Goal: Task Accomplishment & Management: Use online tool/utility

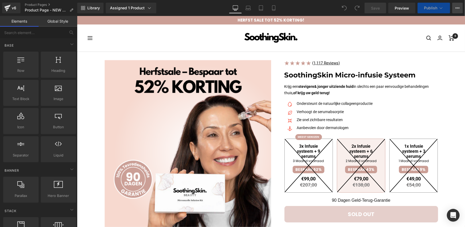
drag, startPoint x: 459, startPoint y: 7, endPoint x: 454, endPoint y: 12, distance: 7.4
click at [459, 7] on icon at bounding box center [457, 8] width 4 height 4
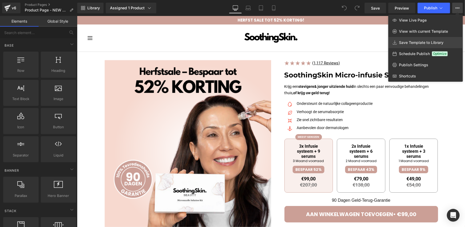
click at [404, 41] on span "Save Template to Library" at bounding box center [421, 42] width 44 height 5
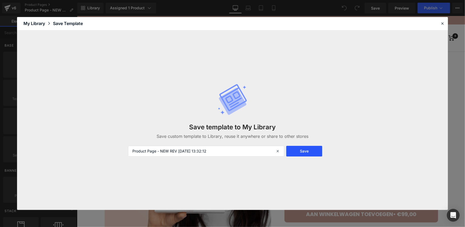
click at [302, 151] on button "Save" at bounding box center [304, 151] width 36 height 11
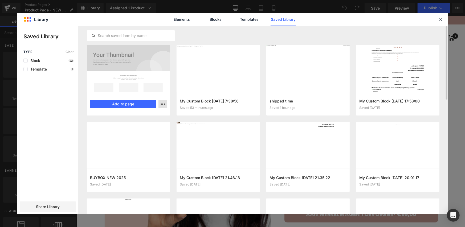
click at [163, 106] on icon "button" at bounding box center [163, 104] width 4 height 4
click at [148, 126] on div "Delete" at bounding box center [136, 127] width 61 height 11
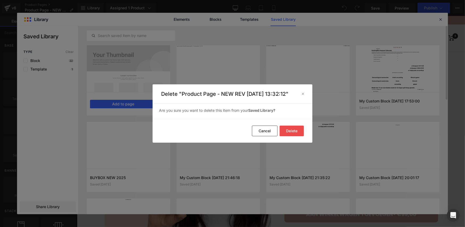
click at [291, 134] on button "Delete" at bounding box center [292, 131] width 24 height 11
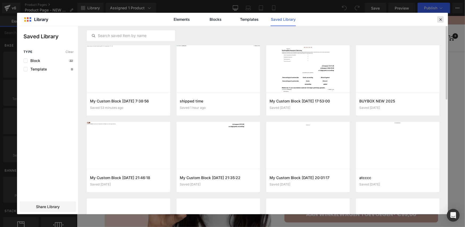
click at [439, 18] on icon at bounding box center [440, 19] width 5 height 5
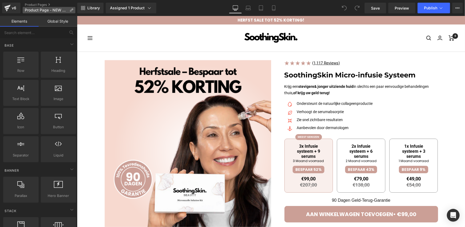
click at [73, 9] on icon at bounding box center [72, 10] width 4 height 4
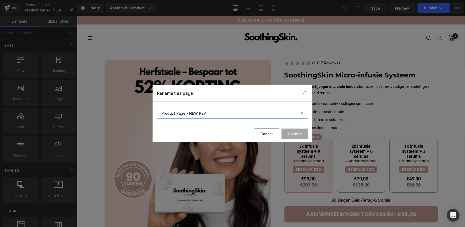
click at [213, 113] on input "Product Page - NEW REV" at bounding box center [232, 113] width 151 height 11
click at [258, 133] on button "Cancel" at bounding box center [267, 134] width 26 height 11
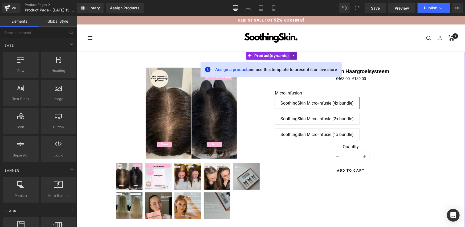
click at [295, 54] on icon at bounding box center [293, 55] width 4 height 4
click at [295, 54] on icon at bounding box center [297, 56] width 4 height 4
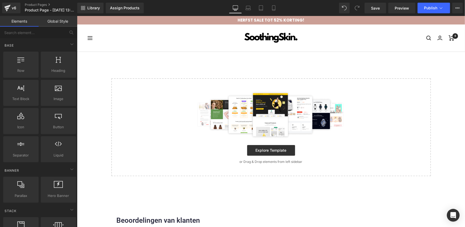
click at [225, 61] on div "Select your layout" at bounding box center [271, 113] width 388 height 125
click at [97, 9] on span "Library" at bounding box center [93, 8] width 13 height 5
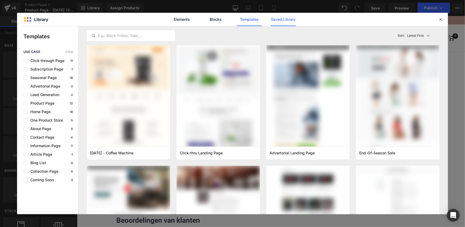
click at [282, 18] on link "Saved Library" at bounding box center [283, 19] width 25 height 13
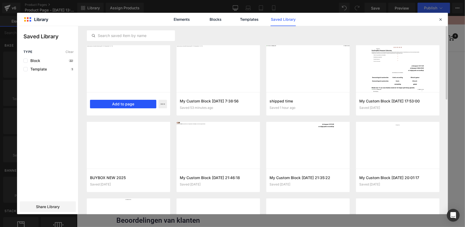
click at [106, 104] on button "Add to page" at bounding box center [123, 104] width 66 height 9
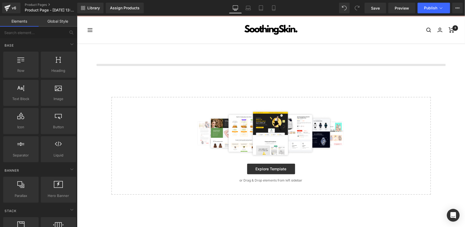
scroll to position [9, 0]
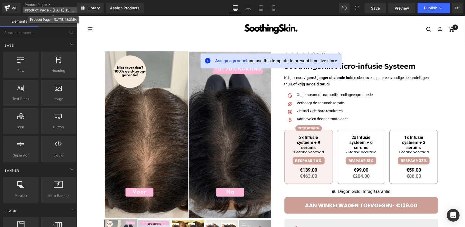
click at [70, 12] on span "Product Page - Oct 3, 13:31:54" at bounding box center [50, 10] width 51 height 4
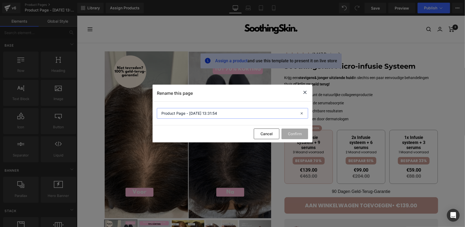
click at [229, 119] on input "Product Page - Oct 3, 13:31:54" at bounding box center [232, 113] width 151 height 11
click at [229, 117] on input "Product Page - Oct 3, 13:31:54" at bounding box center [232, 113] width 151 height 11
paste input "NEW REV"
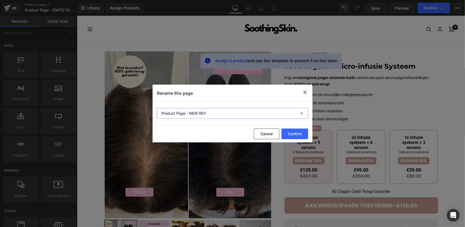
click at [162, 112] on input "Product Page - NEW REV" at bounding box center [232, 113] width 151 height 11
type input "[GemPages] Product Page - NEW REV"
click at [287, 134] on button "Confirm" at bounding box center [295, 134] width 27 height 11
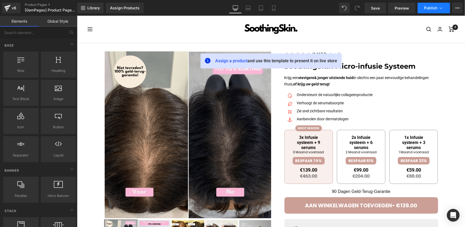
click at [426, 11] on button "Publish" at bounding box center [434, 8] width 32 height 11
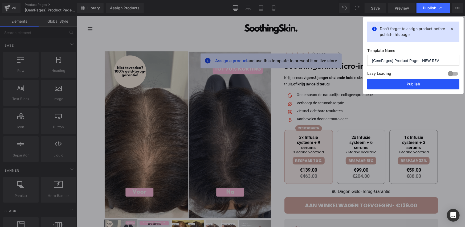
click at [403, 85] on button "Publish" at bounding box center [413, 84] width 92 height 11
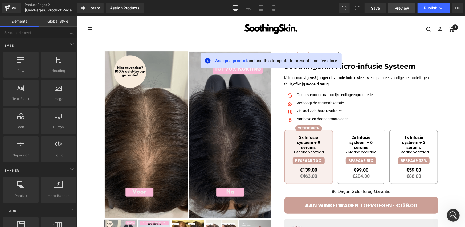
scroll to position [0, 0]
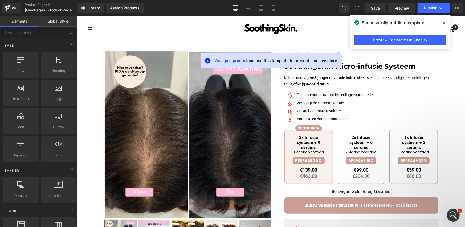
click at [445, 23] on icon at bounding box center [444, 23] width 3 height 3
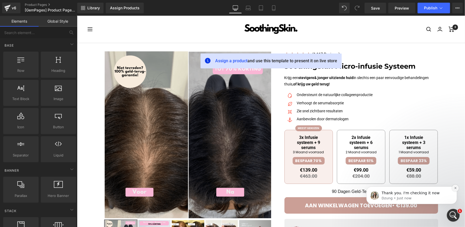
click at [456, 186] on icon "Dismiss notification" at bounding box center [455, 187] width 3 height 3
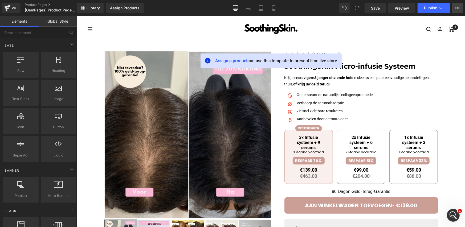
click at [455, 8] on icon at bounding box center [455, 7] width 1 height 1
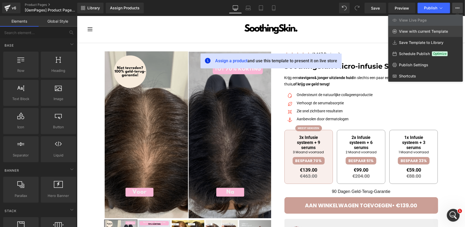
click at [429, 31] on span "View with current Template" at bounding box center [423, 31] width 49 height 5
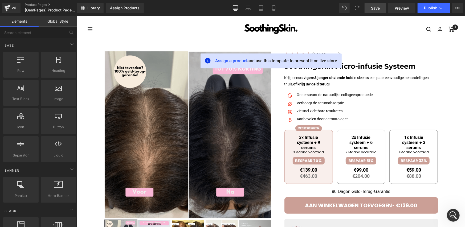
click at [377, 9] on span "Save" at bounding box center [375, 8] width 9 height 6
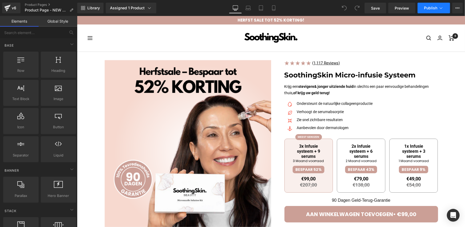
click at [427, 7] on span "Publish" at bounding box center [430, 8] width 13 height 4
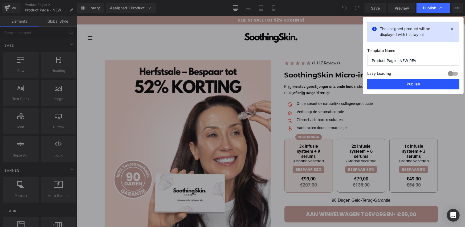
click at [408, 85] on button "Publish" at bounding box center [413, 84] width 92 height 11
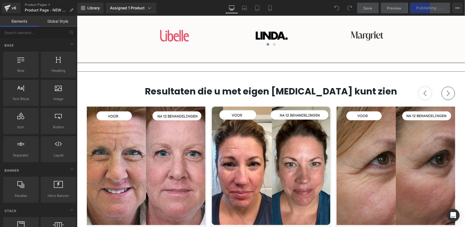
scroll to position [444, 0]
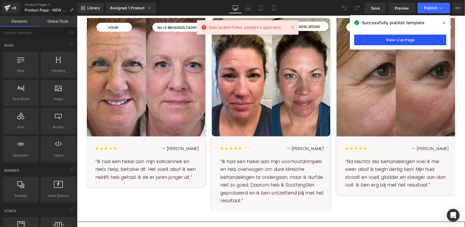
click at [384, 43] on link "View Live Page" at bounding box center [400, 40] width 92 height 11
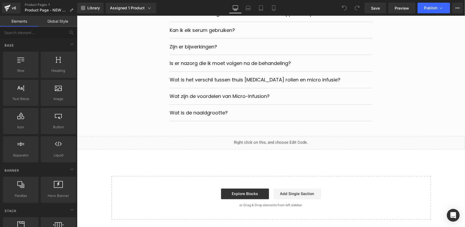
scroll to position [2131, 0]
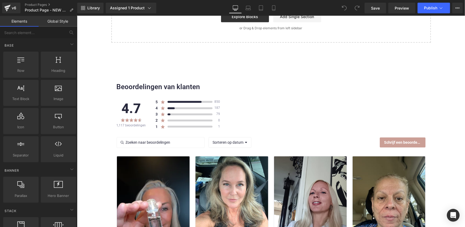
click at [264, 87] on div "Beoordelingen van klanten" at bounding box center [270, 86] width 309 height 9
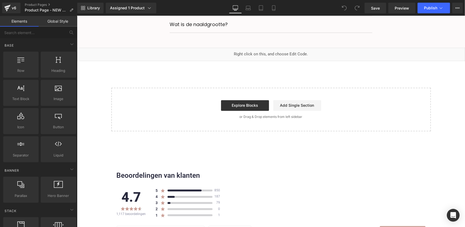
scroll to position [1864, 0]
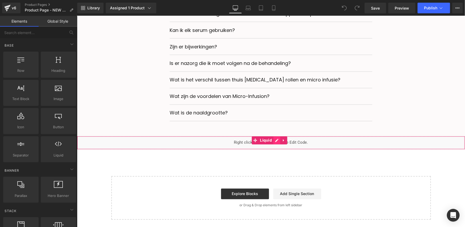
click at [276, 138] on div "Liquid" at bounding box center [271, 142] width 388 height 13
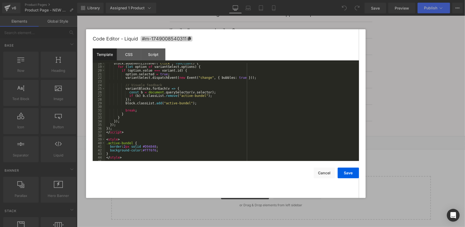
scroll to position [65, 0]
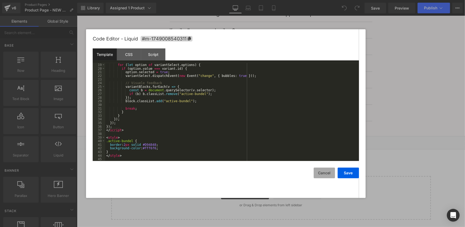
click at [320, 173] on button "Cancel" at bounding box center [324, 173] width 21 height 11
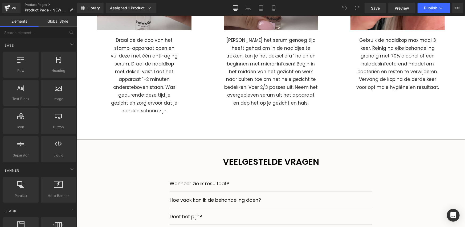
scroll to position [1509, 0]
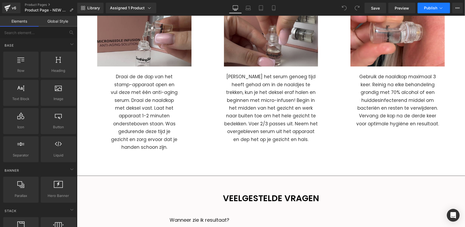
click at [430, 7] on span "Publish" at bounding box center [430, 8] width 13 height 4
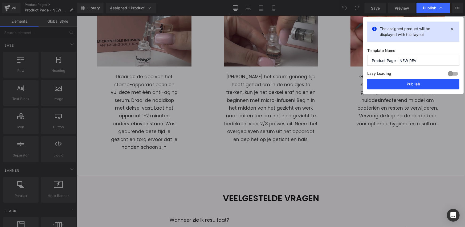
click at [404, 83] on button "Publish" at bounding box center [413, 84] width 92 height 11
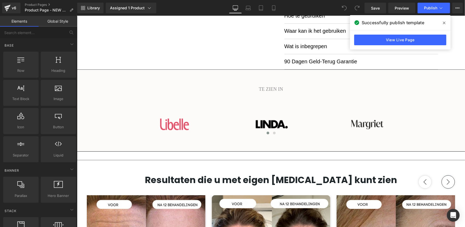
scroll to position [0, 0]
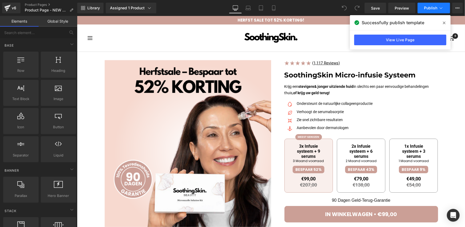
click at [427, 7] on span "Publish" at bounding box center [430, 8] width 13 height 4
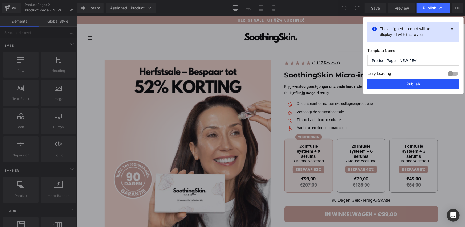
click at [414, 82] on button "Publish" at bounding box center [413, 84] width 92 height 11
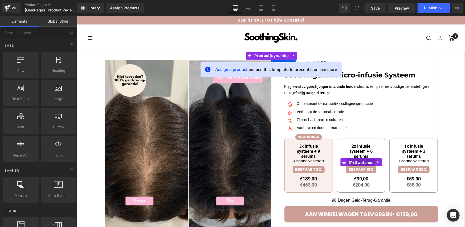
click at [352, 162] on span "(P) Swatches" at bounding box center [360, 162] width 27 height 8
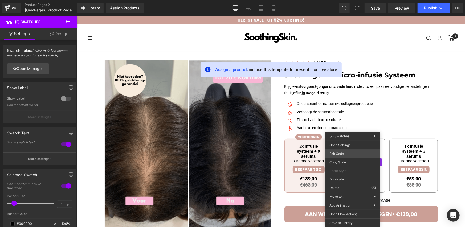
click at [339, 0] on div "(P) Swatches You are previewing how the will restyle your page. You can not edi…" at bounding box center [232, 0] width 465 height 0
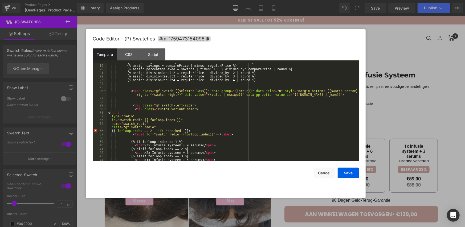
scroll to position [111, 0]
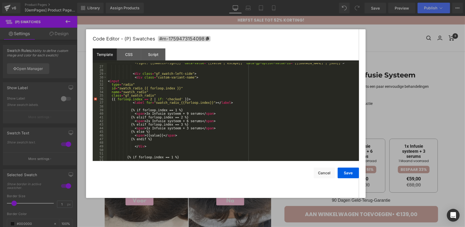
click at [146, 108] on div "< span class = "gf_swatch {{selectedClass}}" data-group = "{{group}}" data-pric…" at bounding box center [232, 112] width 250 height 109
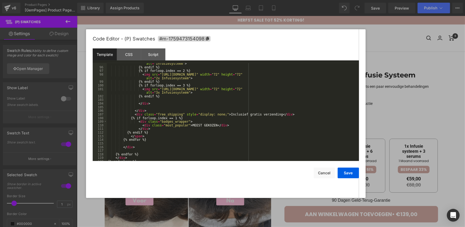
scroll to position [385, 0]
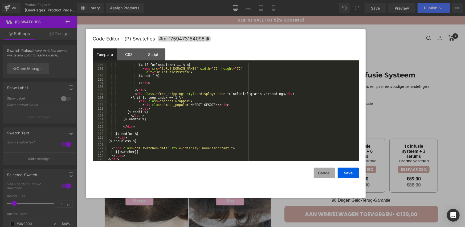
click at [322, 177] on button "Cancel" at bounding box center [324, 173] width 21 height 11
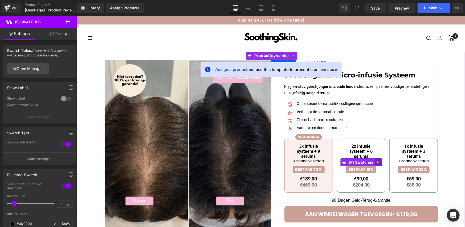
click at [374, 162] on link at bounding box center [377, 162] width 7 height 8
click at [368, 163] on link at bounding box center [367, 162] width 7 height 8
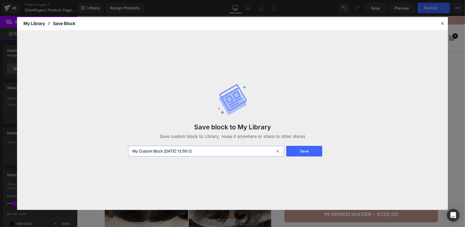
click at [199, 149] on input "My Custom Block 2025-10-03 13:59:12" at bounding box center [206, 151] width 156 height 11
type input "variants"
click at [292, 149] on button "Save" at bounding box center [304, 151] width 36 height 11
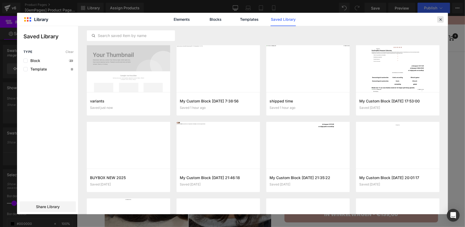
drag, startPoint x: 441, startPoint y: 20, endPoint x: 331, endPoint y: 7, distance: 110.5
click at [441, 20] on icon at bounding box center [440, 19] width 5 height 5
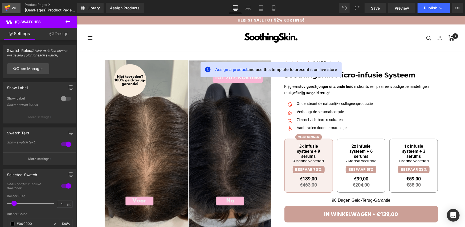
click at [14, 6] on div "v6" at bounding box center [14, 8] width 7 height 7
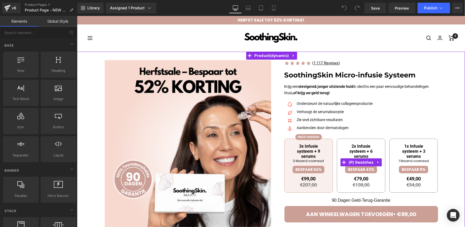
click at [333, 139] on div "3x Infusie systeem + 9 serums 3 Maand voorraad BESPAAR 52% €99,00 €207,00 MEEST…" at bounding box center [361, 164] width 154 height 63
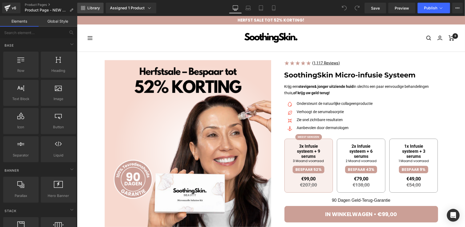
click at [97, 11] on link "Library" at bounding box center [90, 8] width 26 height 11
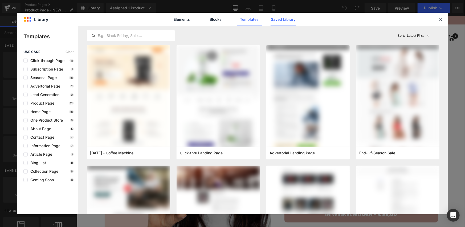
click at [281, 18] on link "Saved Library" at bounding box center [283, 19] width 25 height 13
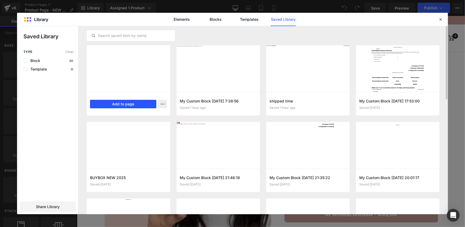
click at [112, 104] on button "Add to page" at bounding box center [123, 104] width 66 height 9
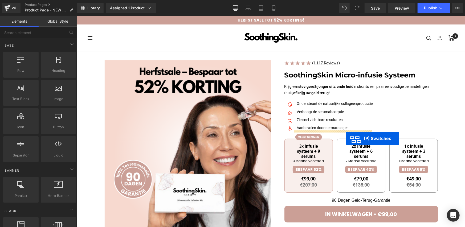
drag, startPoint x: 251, startPoint y: 188, endPoint x: 346, endPoint y: 138, distance: 107.5
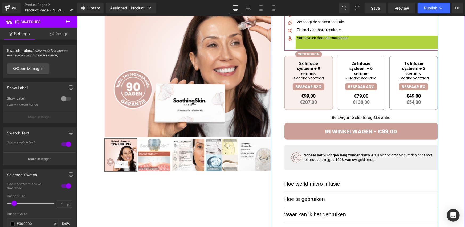
scroll to position [89, 0]
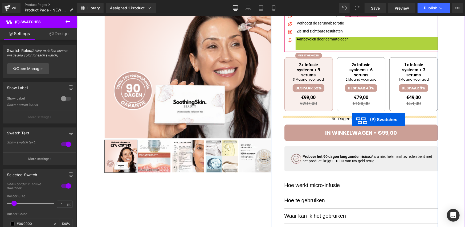
drag, startPoint x: 347, startPoint y: 117, endPoint x: 352, endPoint y: 119, distance: 5.7
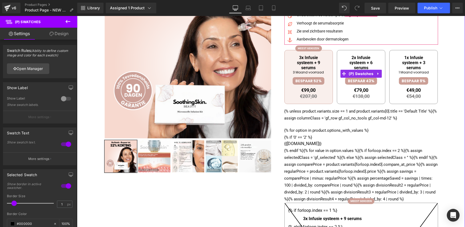
click at [332, 88] on div "3x Infusie systeem + 9 serums 3 Maand voorraad BESPAAR 52% €99,00 €207,00 MEEST…" at bounding box center [361, 75] width 154 height 63
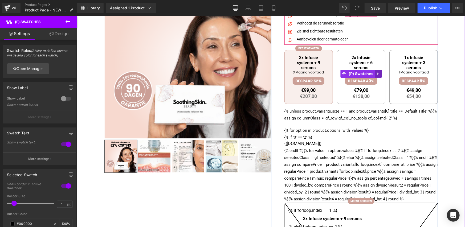
click at [377, 72] on icon at bounding box center [377, 73] width 1 height 2
click at [378, 74] on link at bounding box center [381, 74] width 7 height 8
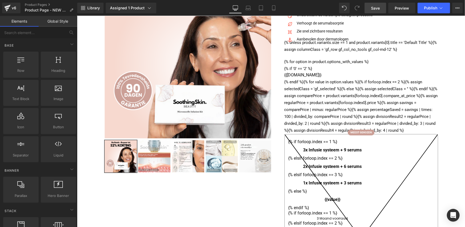
click at [372, 11] on span "Save" at bounding box center [375, 8] width 9 height 6
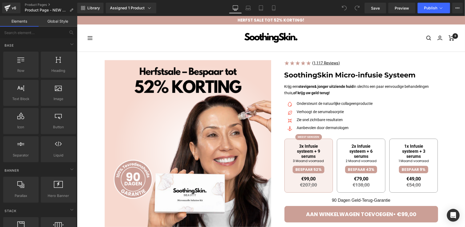
scroll to position [89, 0]
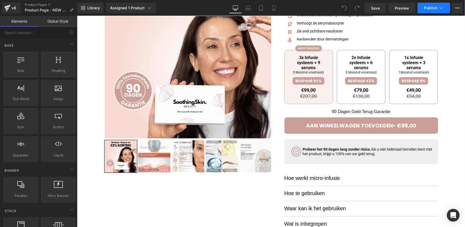
drag, startPoint x: 426, startPoint y: 9, endPoint x: 329, endPoint y: 0, distance: 98.1
click at [426, 9] on span "Publish" at bounding box center [430, 8] width 13 height 4
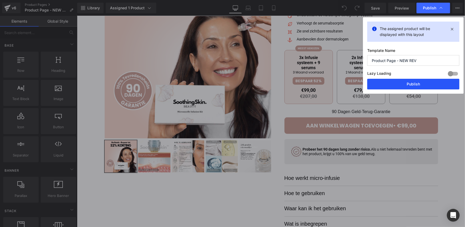
drag, startPoint x: 401, startPoint y: 85, endPoint x: 303, endPoint y: 82, distance: 98.6
click at [401, 85] on button "Publish" at bounding box center [413, 84] width 92 height 11
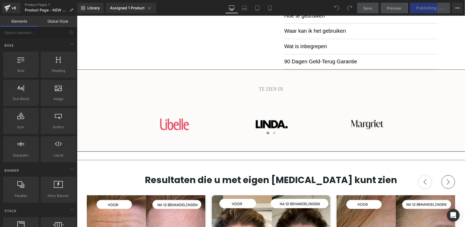
scroll to position [177, 0]
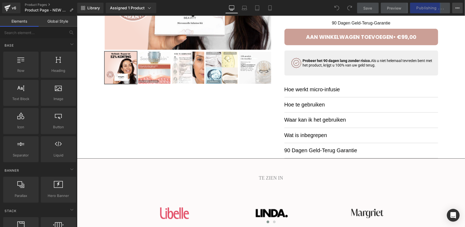
click at [462, 10] on button "View Live Page View with current Template Save Template to Library Schedule Pub…" at bounding box center [457, 8] width 11 height 11
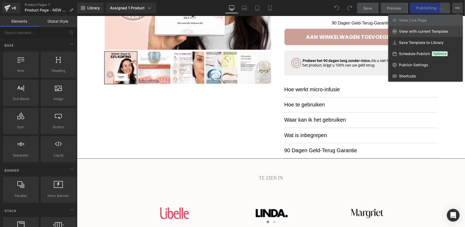
click at [429, 30] on span "View with current Template" at bounding box center [423, 31] width 49 height 5
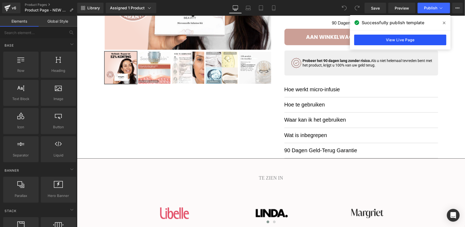
click at [383, 38] on link "View Live Page" at bounding box center [400, 40] width 92 height 11
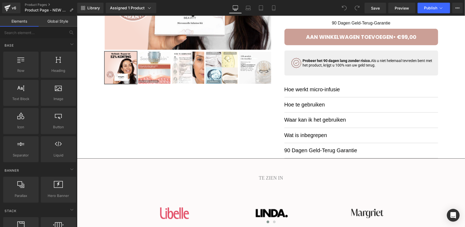
scroll to position [266, 0]
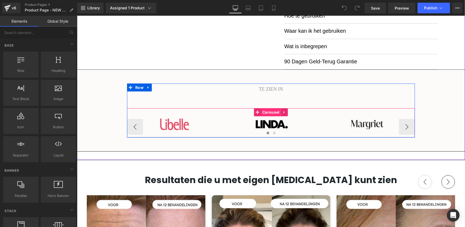
click at [266, 110] on span "Carousel" at bounding box center [271, 112] width 20 height 8
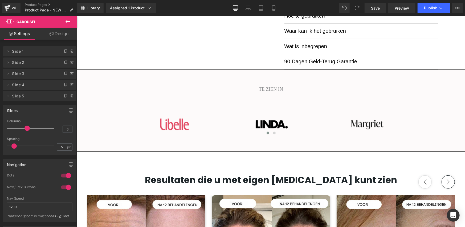
click at [69, 22] on icon at bounding box center [68, 21] width 6 height 6
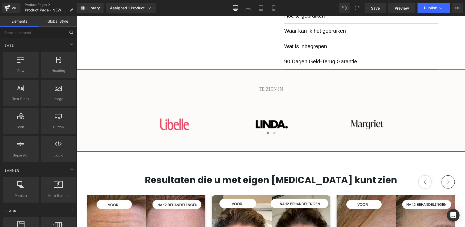
click at [43, 32] on input "text" at bounding box center [33, 33] width 66 height 12
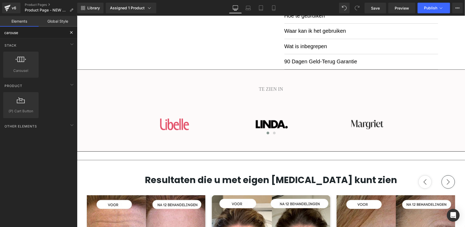
type input "carouse"
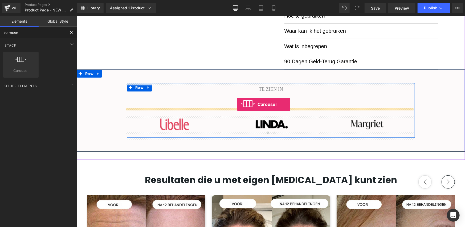
drag, startPoint x: 97, startPoint y: 79, endPoint x: 237, endPoint y: 104, distance: 142.4
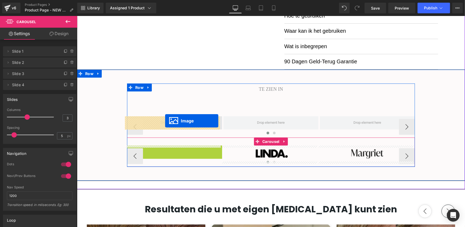
drag, startPoint x: 164, startPoint y: 154, endPoint x: 165, endPoint y: 121, distance: 33.3
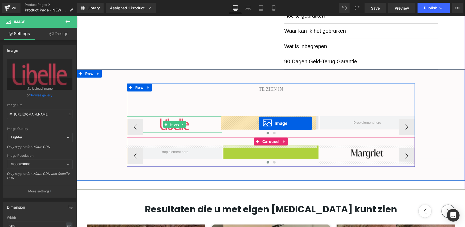
drag, startPoint x: 259, startPoint y: 154, endPoint x: 259, endPoint y: 123, distance: 31.2
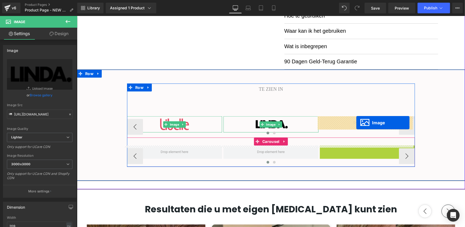
drag, startPoint x: 356, startPoint y: 153, endPoint x: 356, endPoint y: 123, distance: 30.4
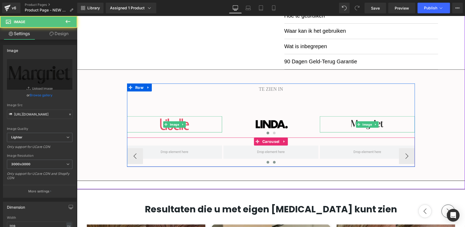
click at [273, 162] on span at bounding box center [274, 162] width 3 height 3
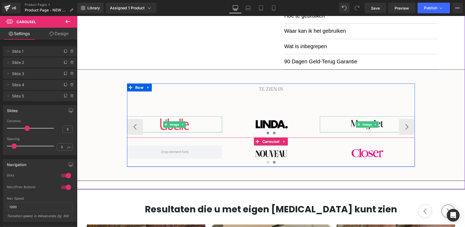
click at [273, 133] on span at bounding box center [274, 133] width 3 height 3
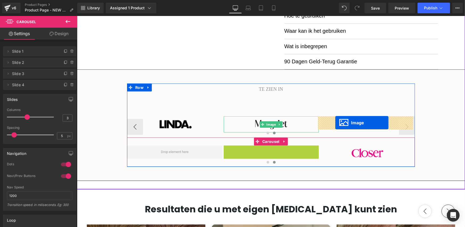
drag, startPoint x: 260, startPoint y: 154, endPoint x: 335, endPoint y: 123, distance: 81.3
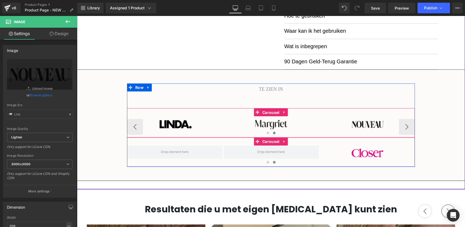
click at [268, 109] on span "Carousel" at bounding box center [271, 112] width 20 height 8
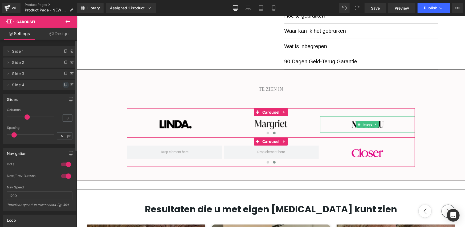
click at [64, 84] on icon at bounding box center [66, 85] width 4 height 4
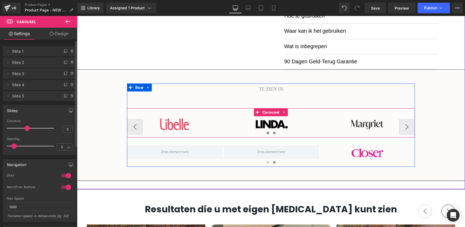
click at [273, 133] on button at bounding box center [274, 132] width 6 height 5
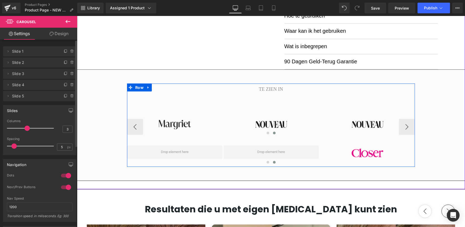
click at [357, 127] on img at bounding box center [368, 124] width 56 height 16
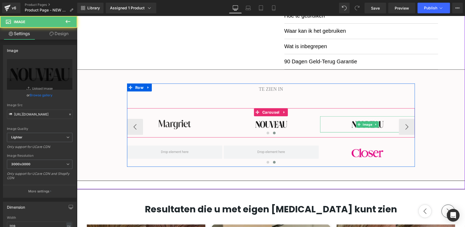
click at [375, 125] on icon at bounding box center [375, 124] width 3 height 3
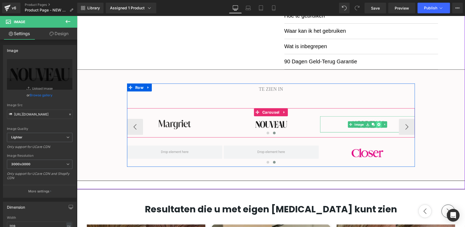
click at [377, 125] on icon at bounding box center [378, 124] width 3 height 3
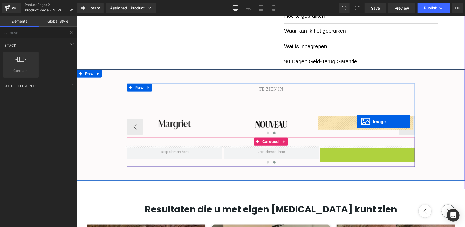
drag, startPoint x: 357, startPoint y: 153, endPoint x: 357, endPoint y: 121, distance: 31.7
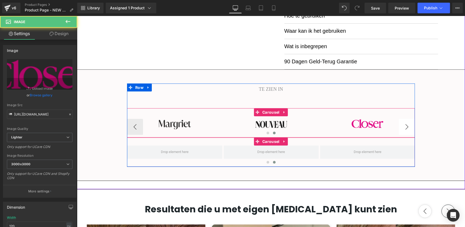
click at [403, 128] on button "›" at bounding box center [407, 127] width 16 height 16
click at [406, 127] on button "›" at bounding box center [407, 127] width 16 height 16
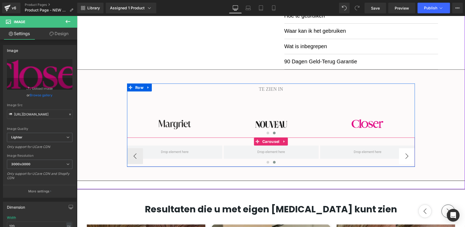
click at [409, 154] on button "›" at bounding box center [407, 156] width 16 height 16
click at [406, 156] on button "›" at bounding box center [407, 156] width 16 height 16
click at [134, 157] on button "‹" at bounding box center [135, 156] width 16 height 16
click at [286, 142] on div at bounding box center [271, 141] width 288 height 8
click at [283, 142] on icon at bounding box center [284, 142] width 4 height 4
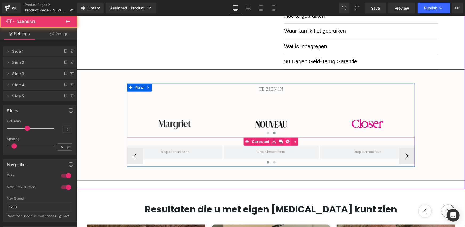
click at [286, 142] on icon at bounding box center [288, 142] width 4 height 4
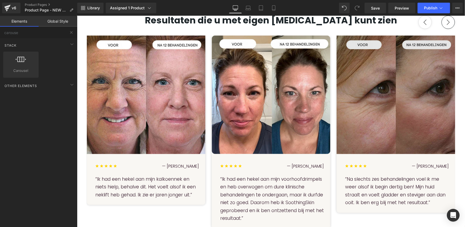
scroll to position [444, 0]
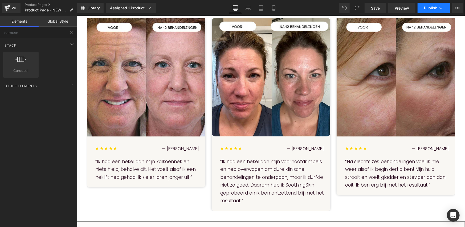
click at [435, 7] on span "Publish" at bounding box center [430, 8] width 13 height 4
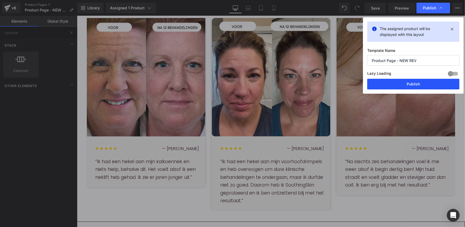
click at [406, 82] on button "Publish" at bounding box center [413, 84] width 92 height 11
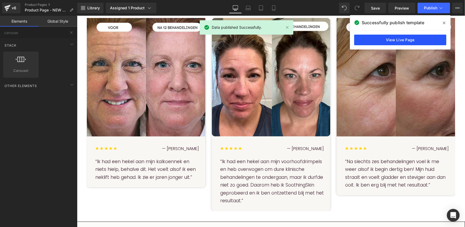
drag, startPoint x: 268, startPoint y: 19, endPoint x: 370, endPoint y: 40, distance: 104.5
click at [370, 40] on link "View Live Page" at bounding box center [400, 40] width 92 height 11
